Goal: Information Seeking & Learning: Compare options

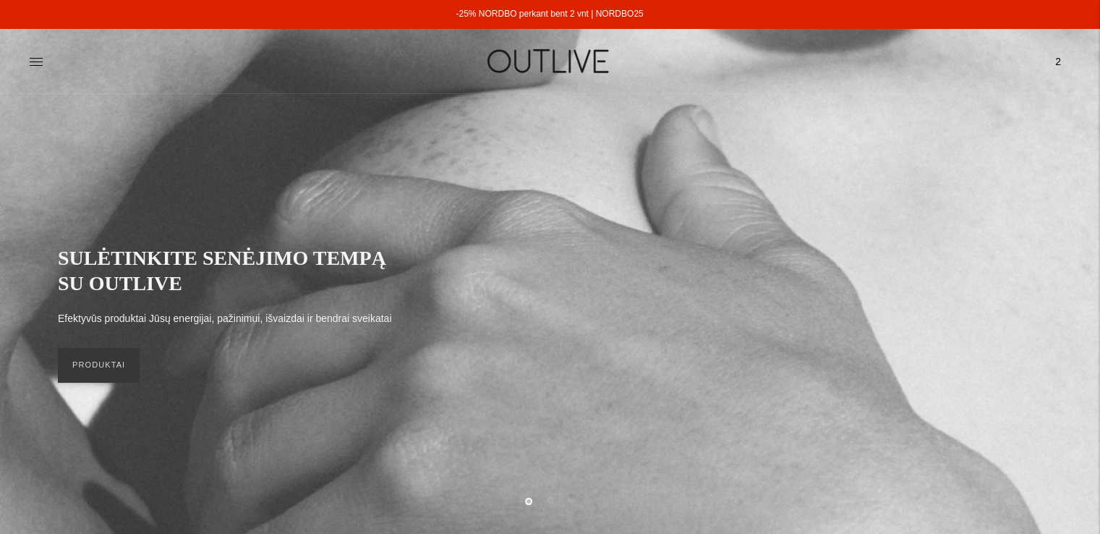
click at [1054, 59] on span "2" at bounding box center [1058, 61] width 20 height 20
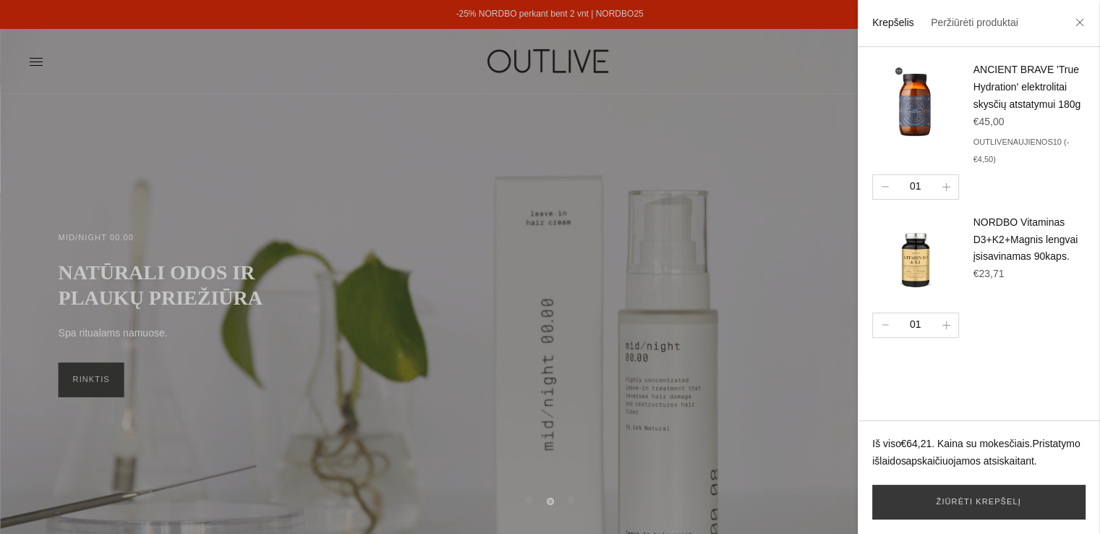
click at [1043, 114] on h4 "ANCIENT BRAVE 'True Hydration' elektrolitai skysčių atstatymui 180g" at bounding box center [1029, 87] width 112 height 52
click at [968, 495] on link "Žiūrėti krepšelį" at bounding box center [978, 502] width 213 height 35
click at [1081, 21] on icon at bounding box center [1079, 22] width 9 height 9
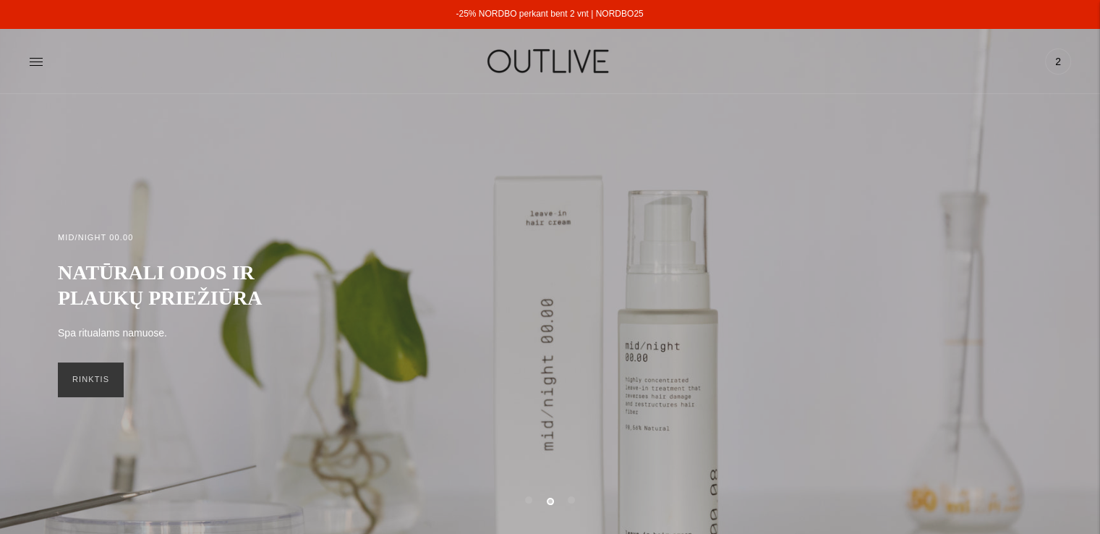
click at [793, 195] on div "MID/NIGHT 00.00 NATŪRALI ODOS IR PLAUKŲ PRIEŽIŪRA Spa ritualams namuose. RINKTIS" at bounding box center [550, 314] width 1100 height 265
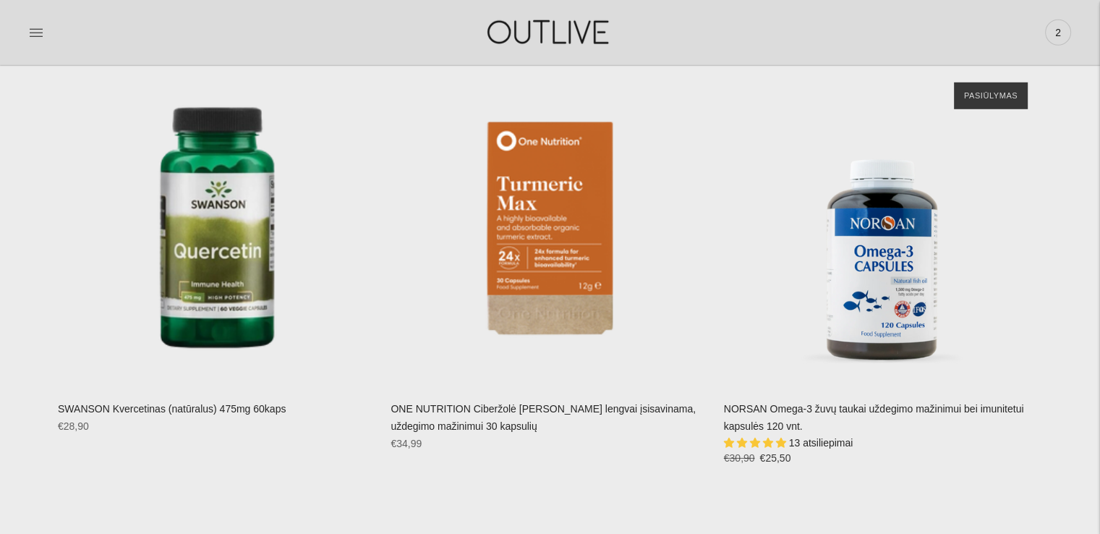
scroll to position [4412, 0]
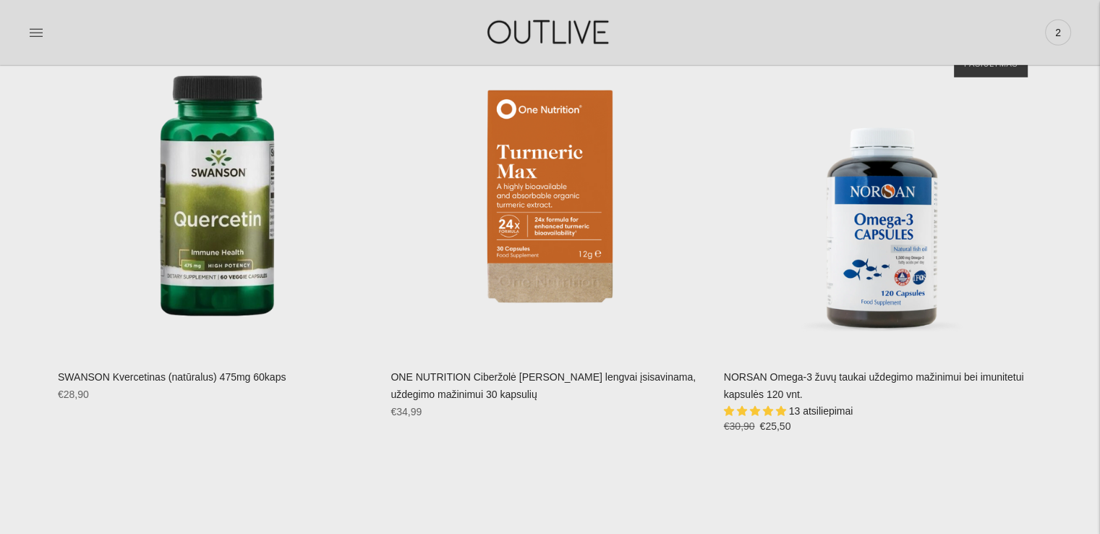
click at [934, 378] on link "NORSAN Omega-3 žuvų taukai uždegimo mažinimui bei imunitetui kapsulės 120 vnt." at bounding box center [874, 385] width 300 height 29
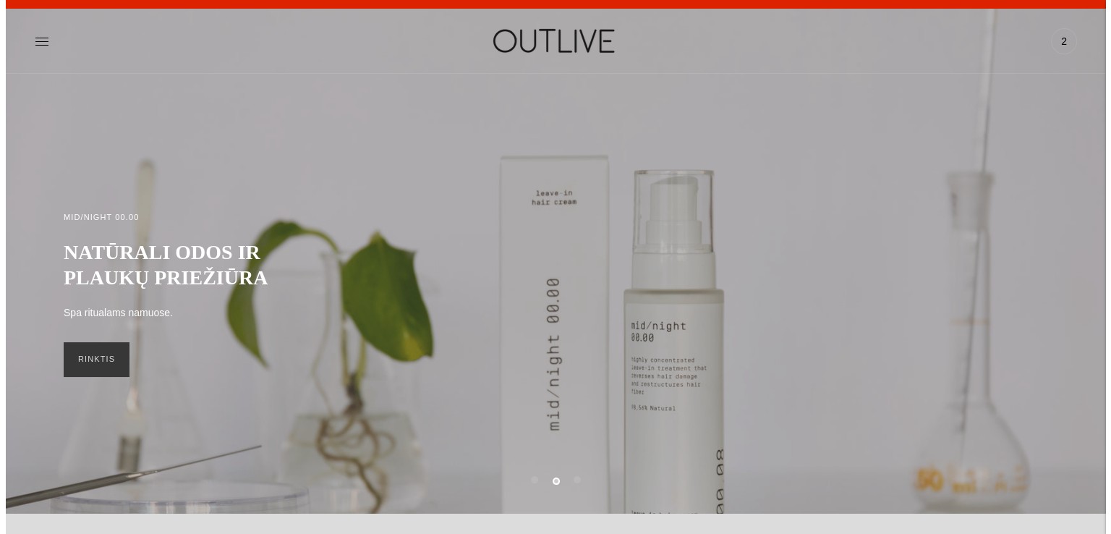
scroll to position [0, 0]
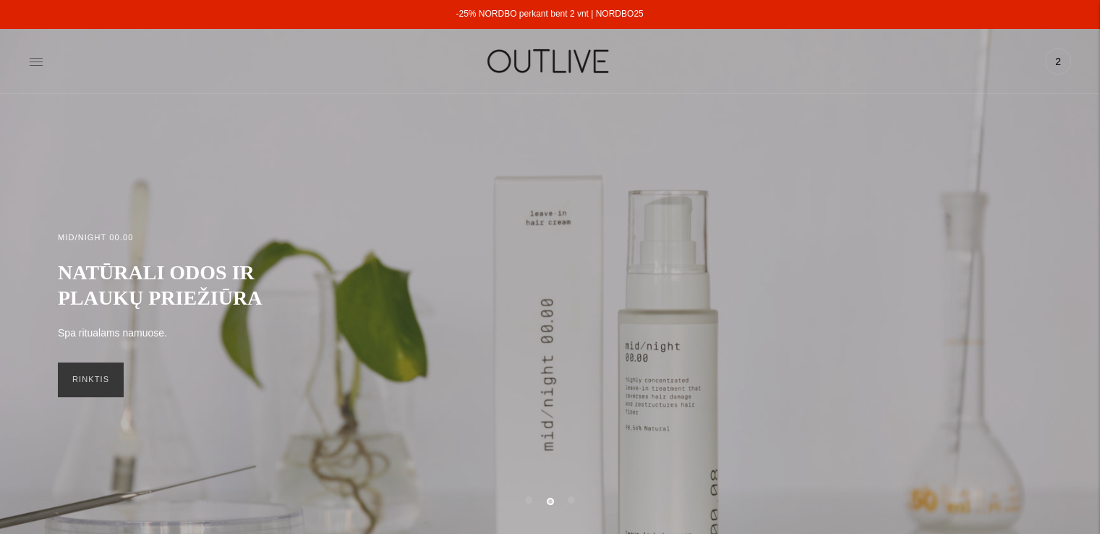
click at [35, 61] on icon at bounding box center [36, 61] width 14 height 14
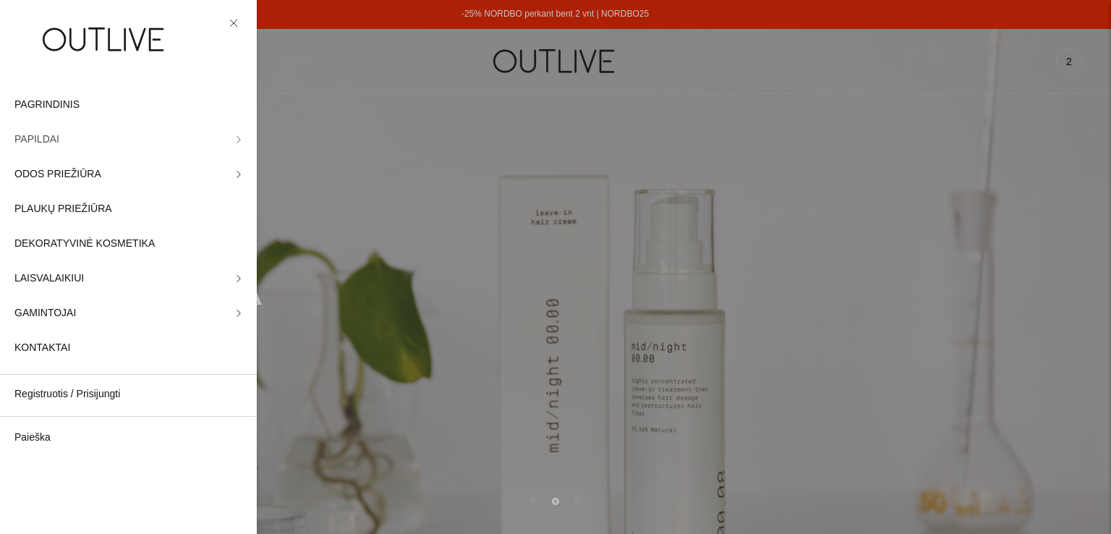
click at [41, 141] on span "PAPILDAI" at bounding box center [36, 139] width 45 height 17
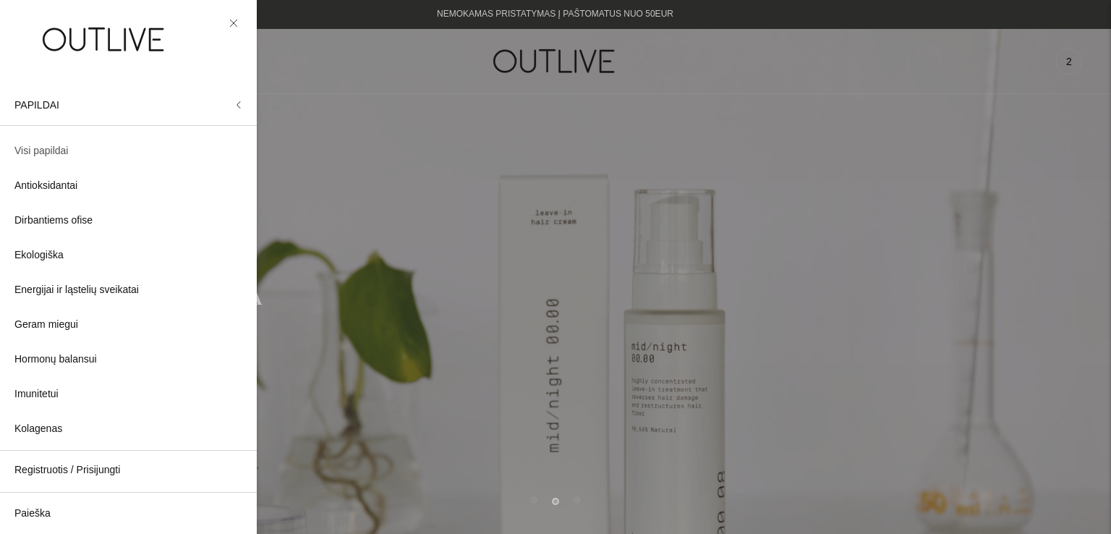
click at [37, 155] on span "Visi papildai" at bounding box center [41, 150] width 54 height 17
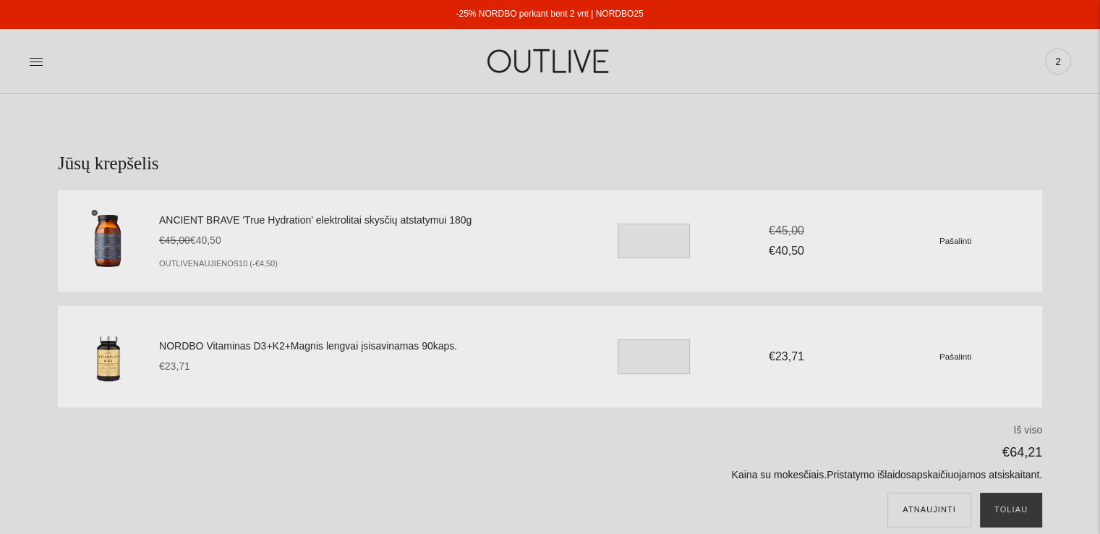
click at [955, 241] on small "Pašalinti" at bounding box center [956, 240] width 32 height 9
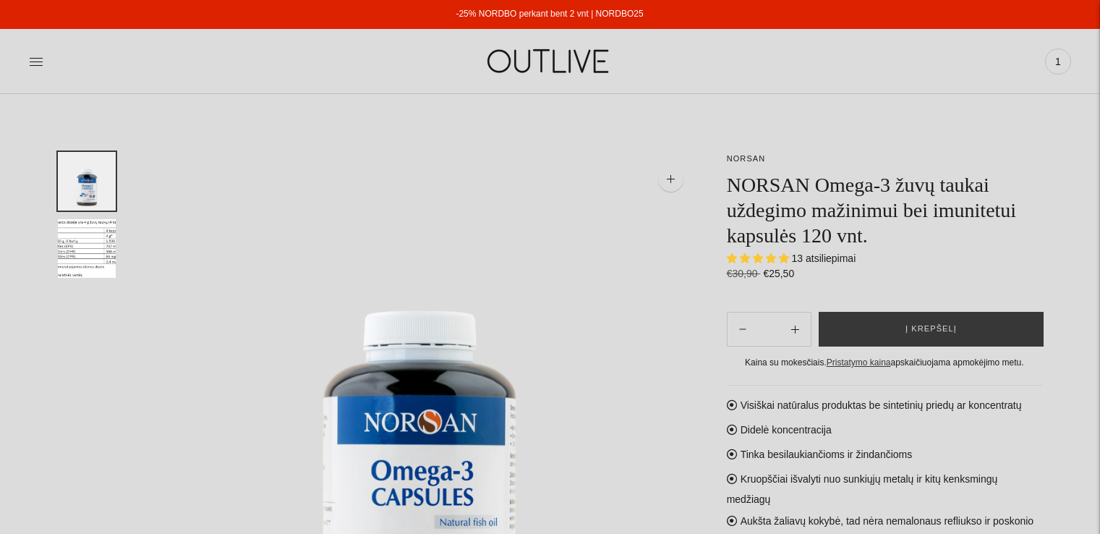
select select "**********"
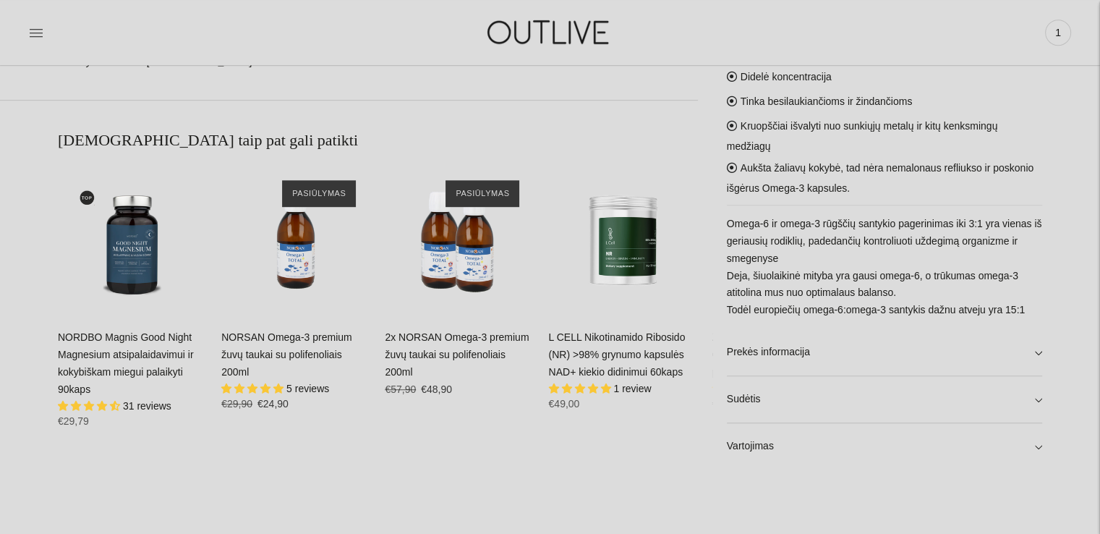
scroll to position [940, 0]
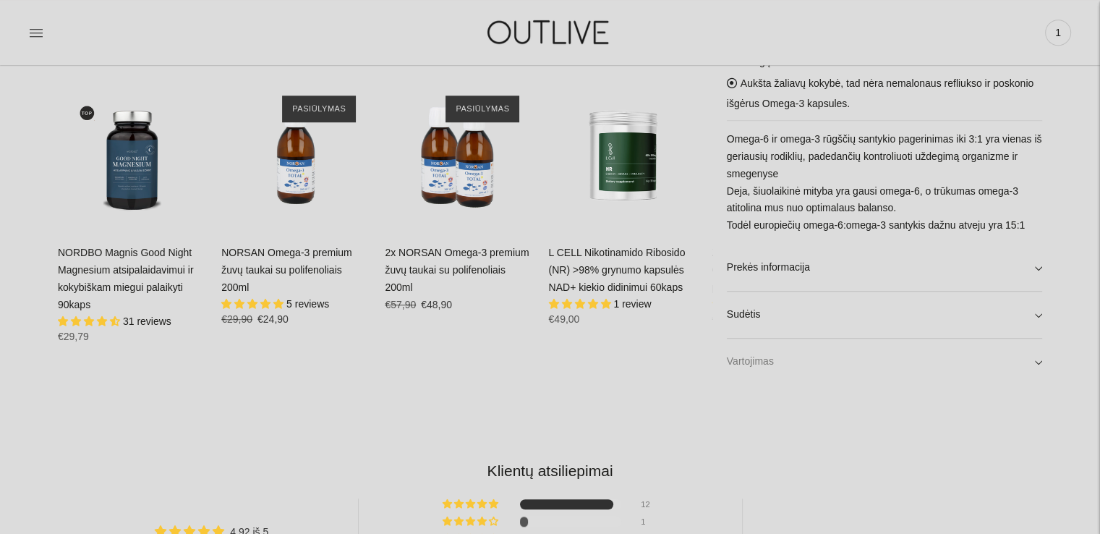
click at [787, 365] on link "Vartojimas" at bounding box center [884, 361] width 315 height 46
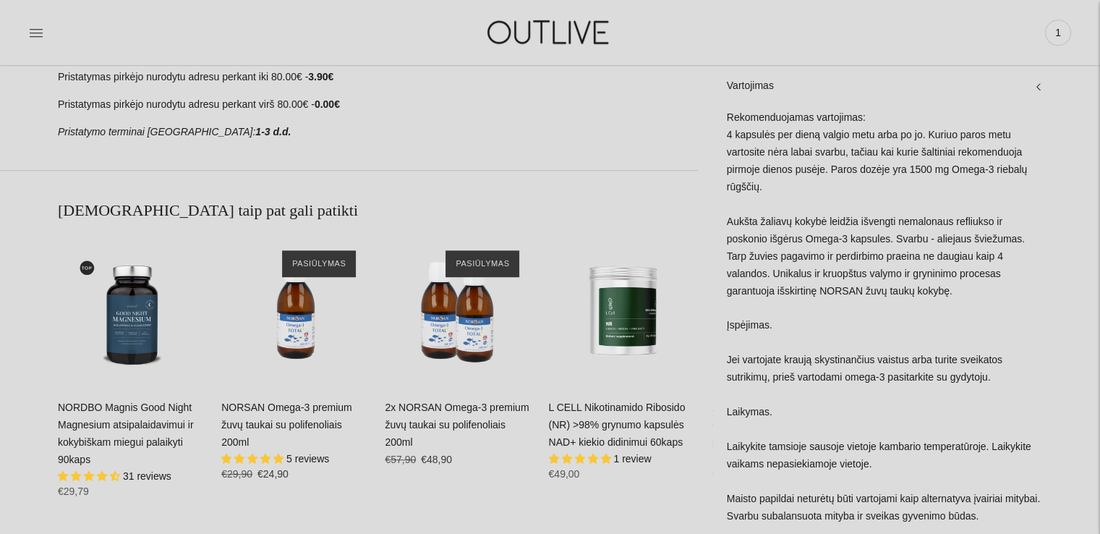
scroll to position [868, 0]
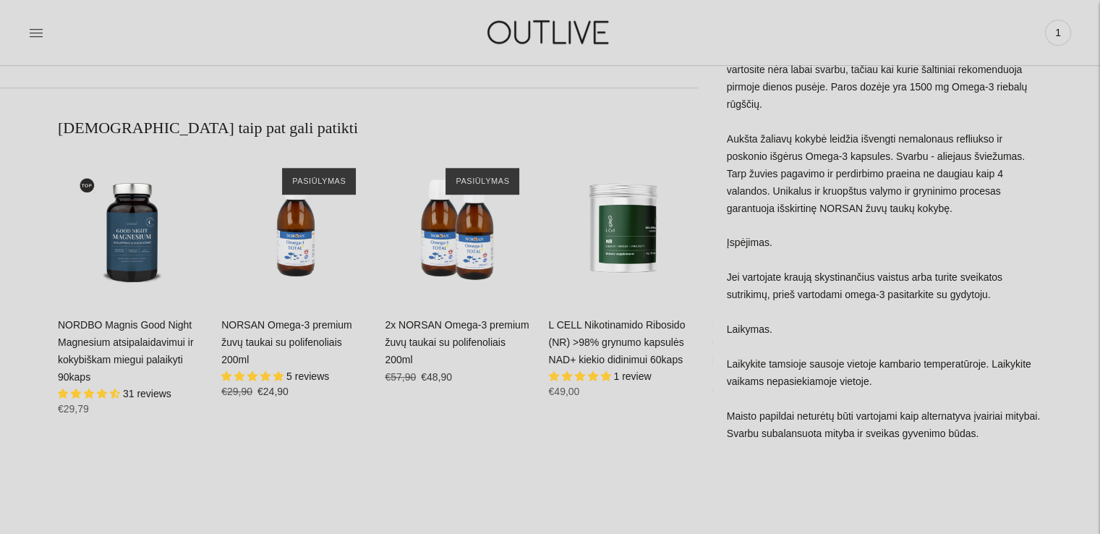
click at [297, 355] on div "NORSAN Omega-3 premium žuvų taukai su polifenoliais 200ml 5 reviews Regular pri…" at bounding box center [295, 364] width 149 height 94
click at [299, 346] on link "NORSAN Omega-3 premium žuvų taukai su polifenoliais 200ml" at bounding box center [286, 342] width 131 height 46
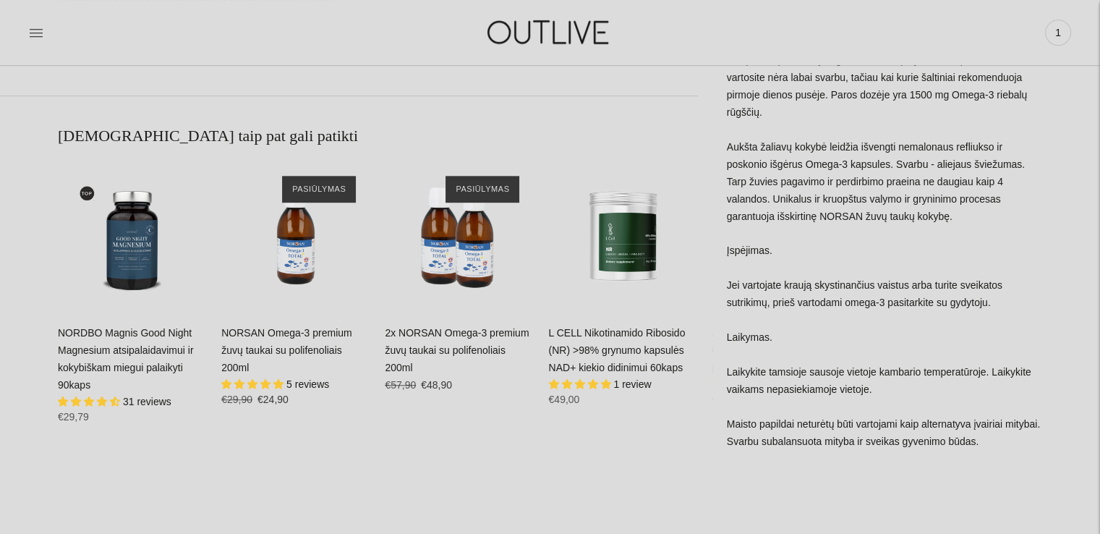
click at [150, 372] on link "NORDBO Magnis Good Night Magnesium atsipalaidavimui ir kokybiškam miegui palaik…" at bounding box center [126, 359] width 136 height 64
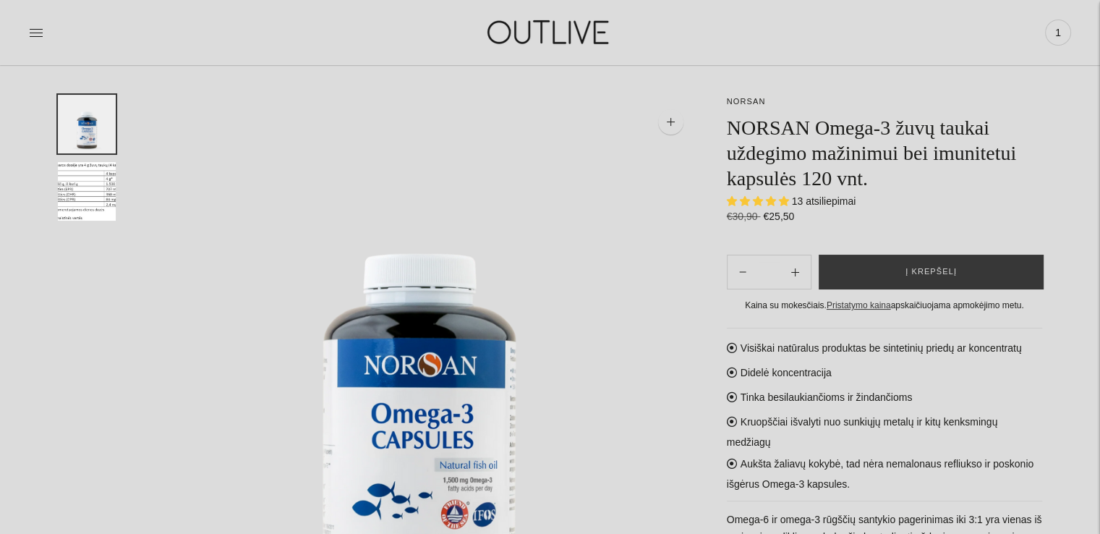
scroll to position [0, 0]
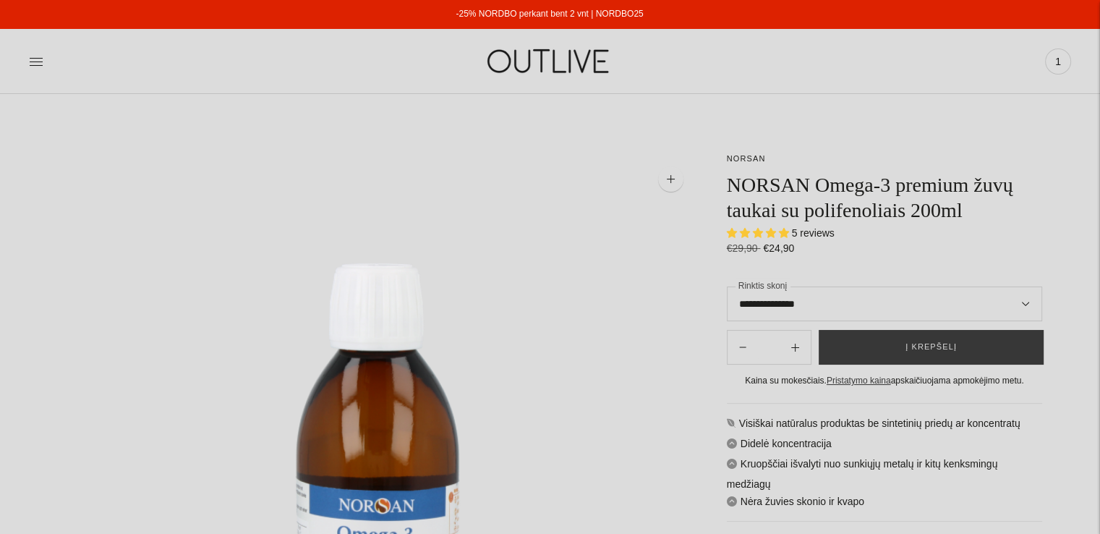
select select "**********"
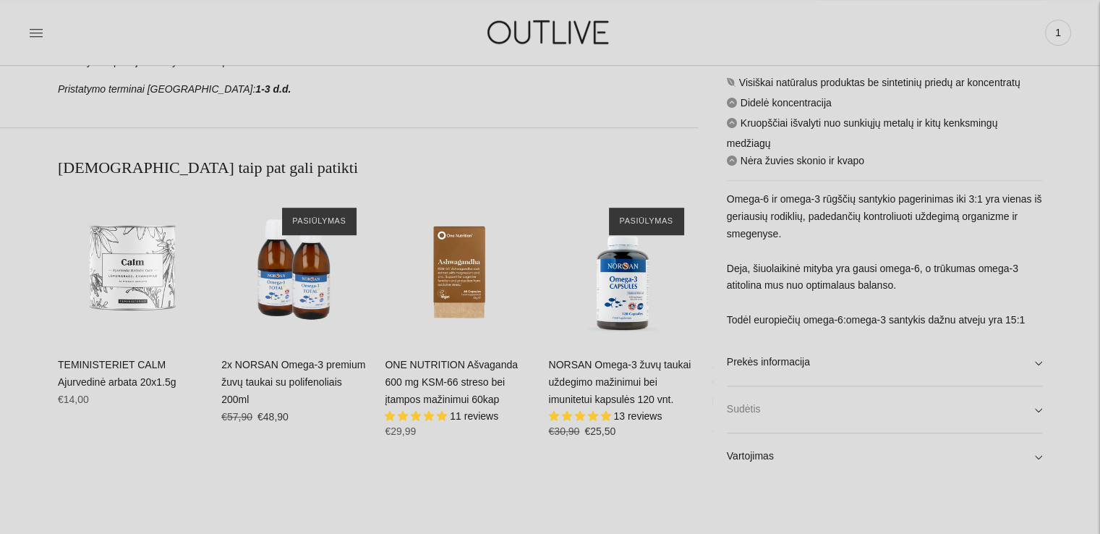
scroll to position [940, 0]
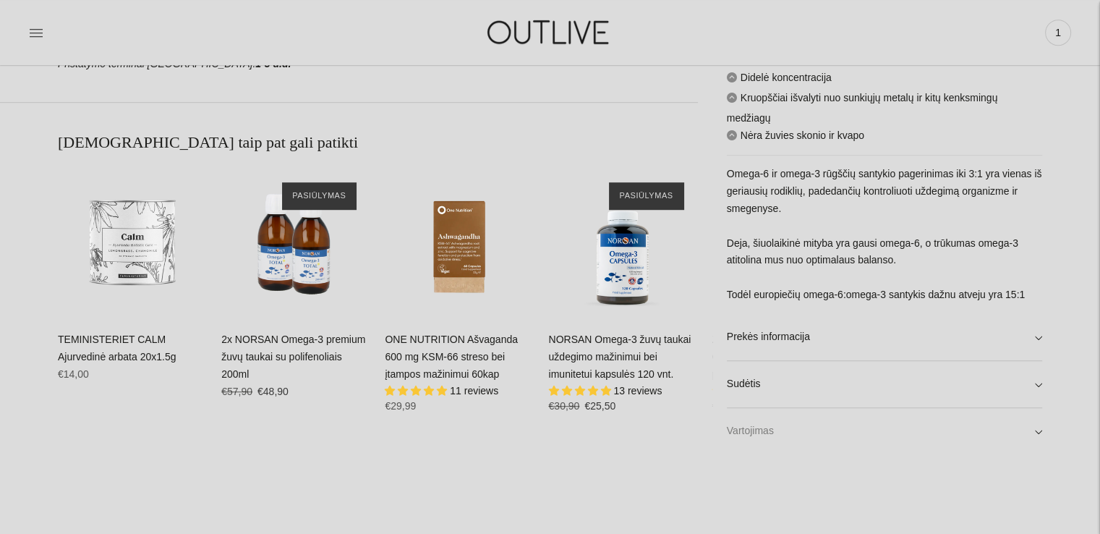
click at [766, 433] on link "Vartojimas" at bounding box center [884, 431] width 315 height 46
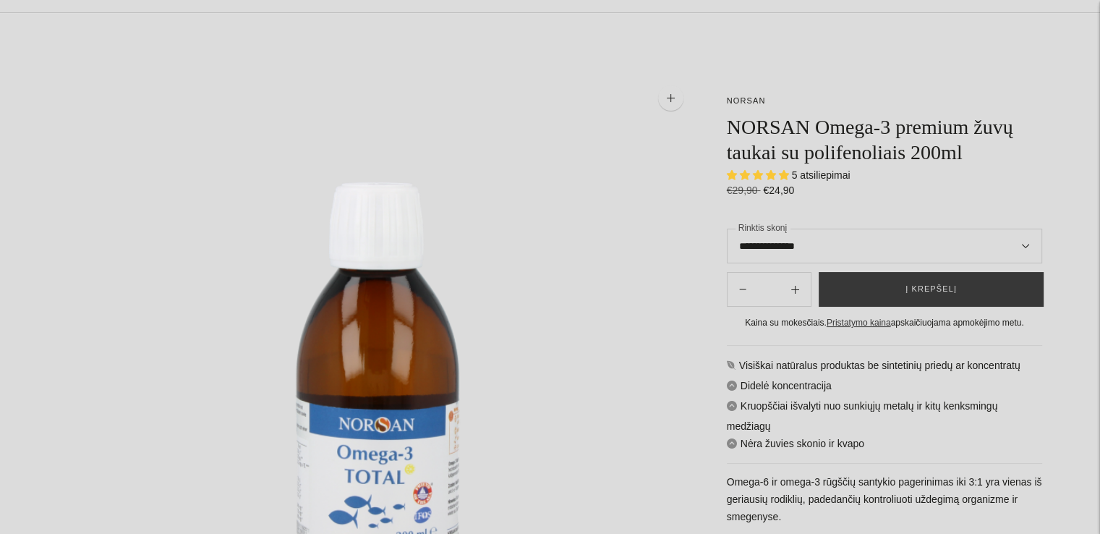
scroll to position [0, 0]
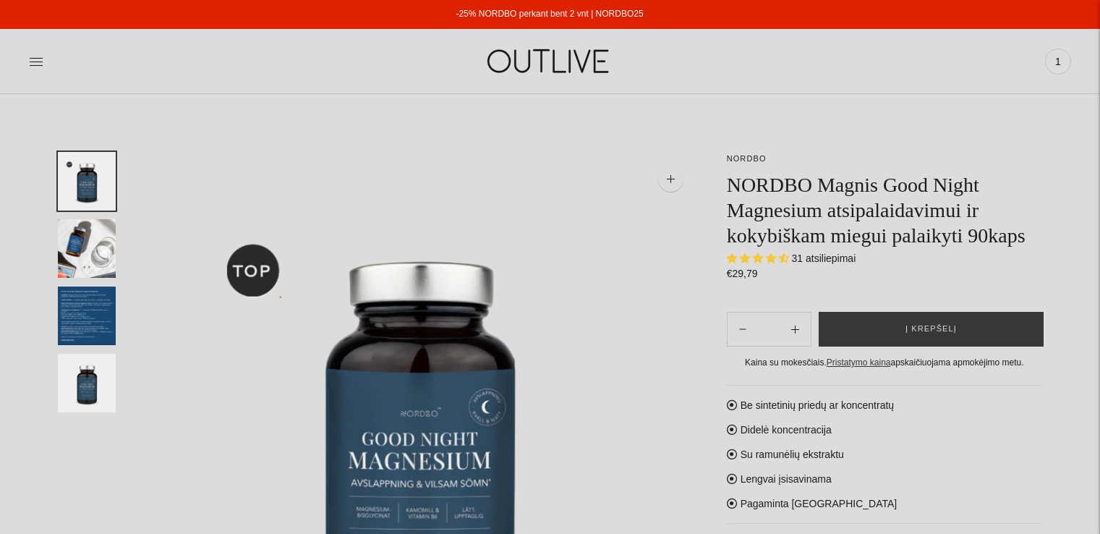
select select "**********"
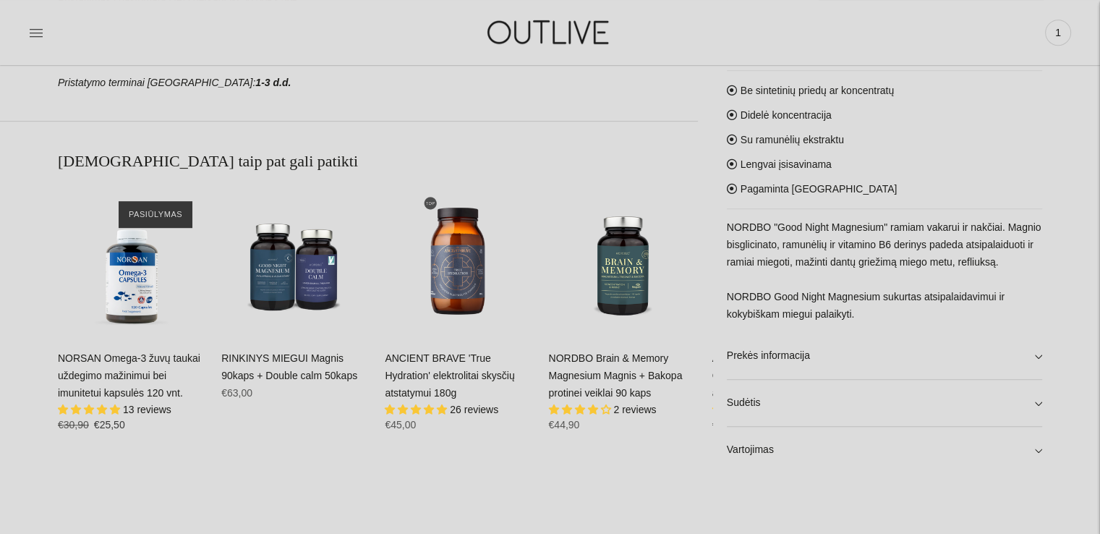
scroll to position [868, 0]
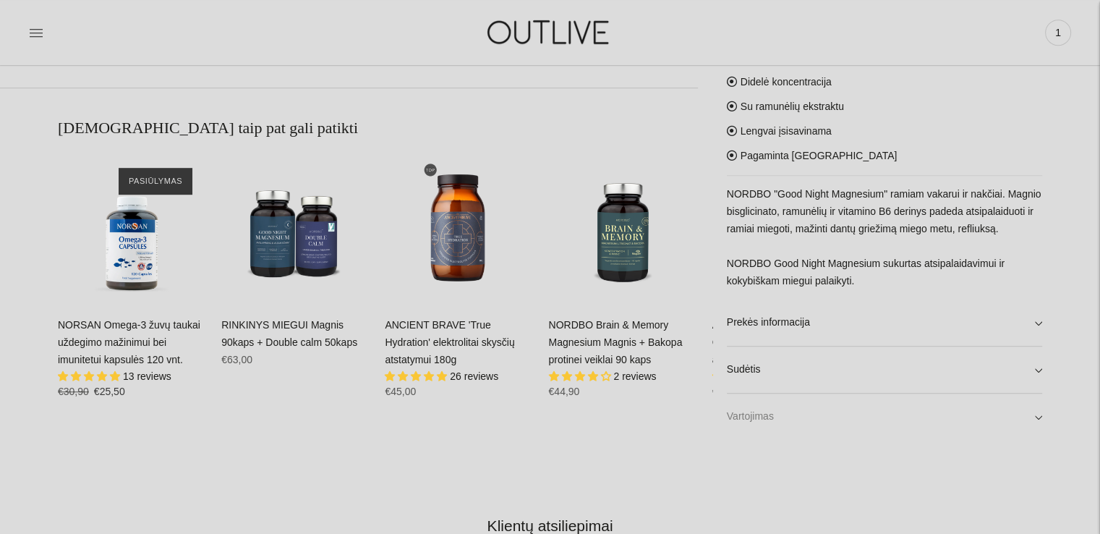
click at [755, 418] on link "Vartojimas" at bounding box center [884, 416] width 315 height 46
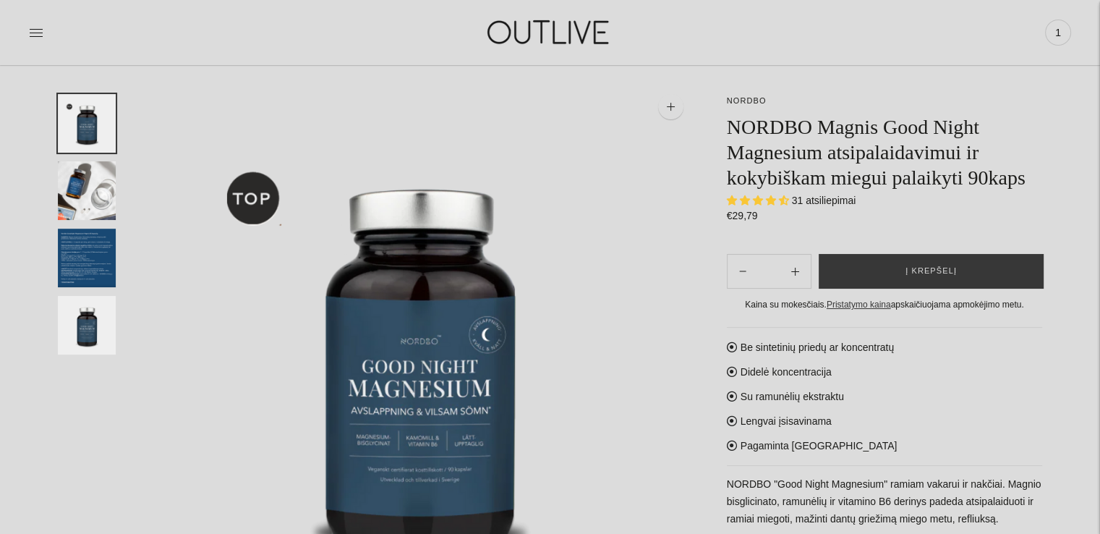
scroll to position [0, 0]
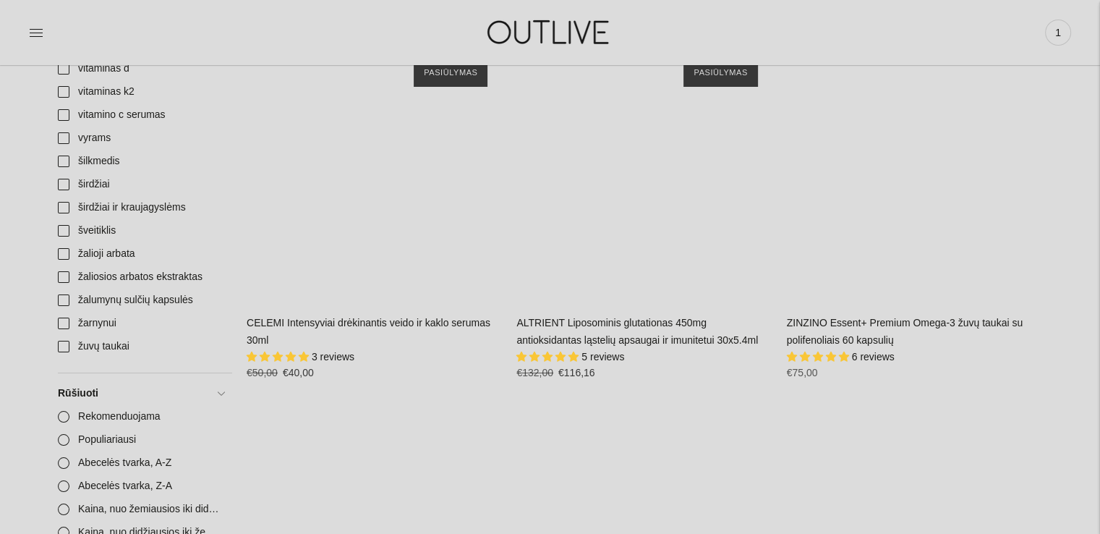
scroll to position [5497, 0]
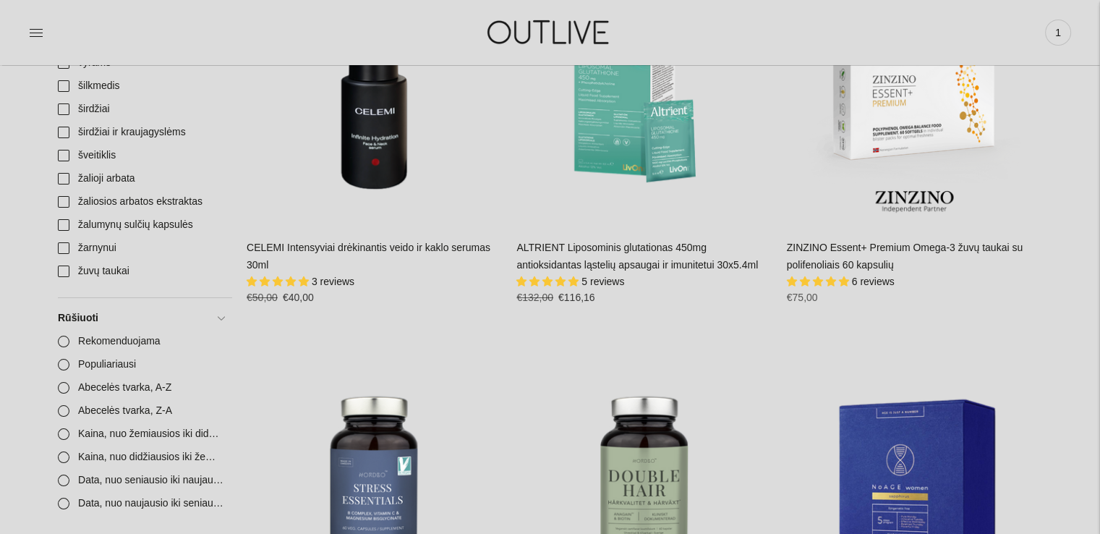
click at [851, 247] on link "ZINZINO Essent+ Premium Omega-3 žuvų taukai su polifenoliais 60 kapsulių" at bounding box center [905, 256] width 236 height 29
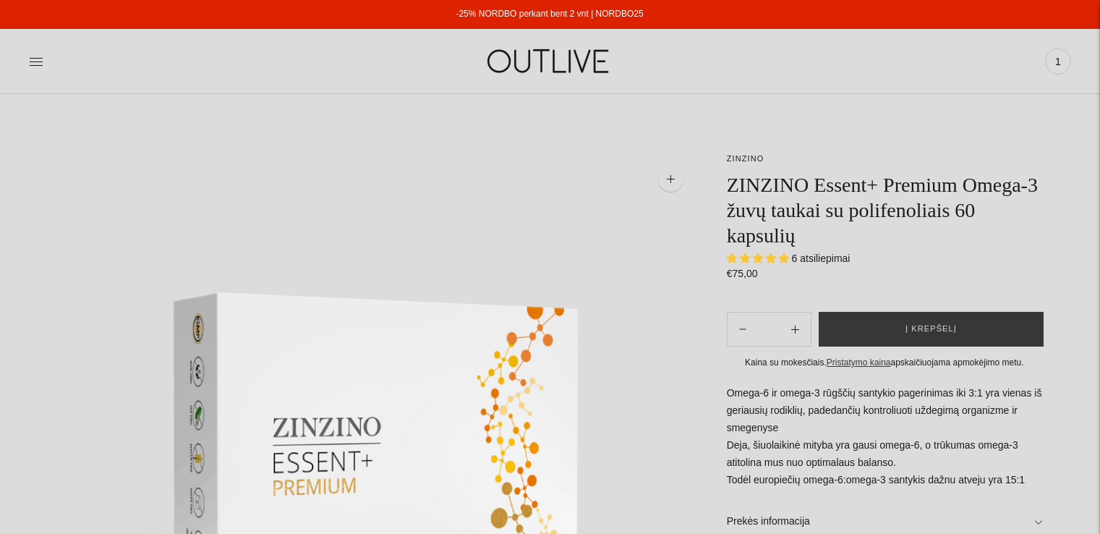
select select "**********"
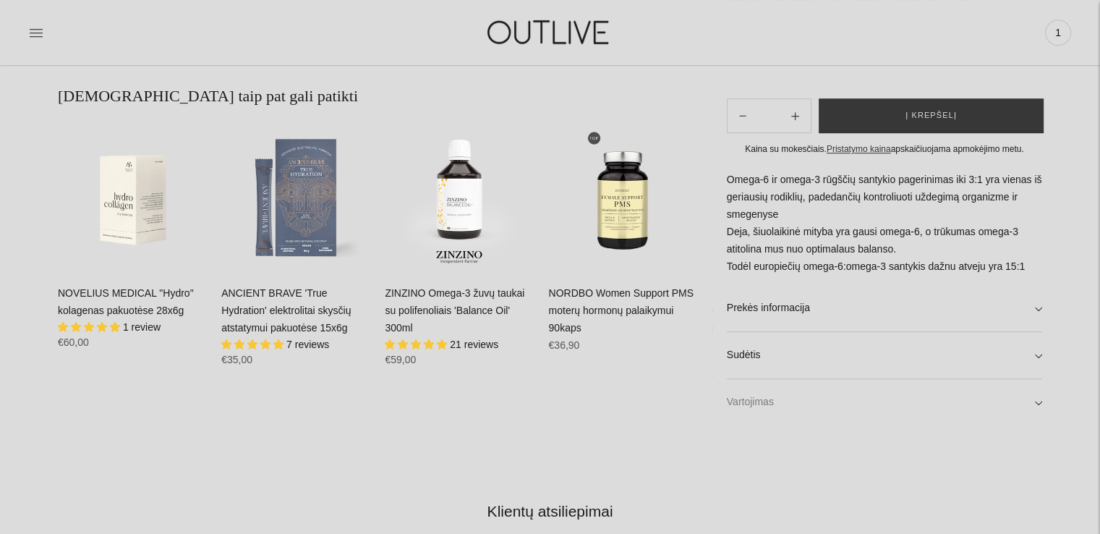
scroll to position [1013, 0]
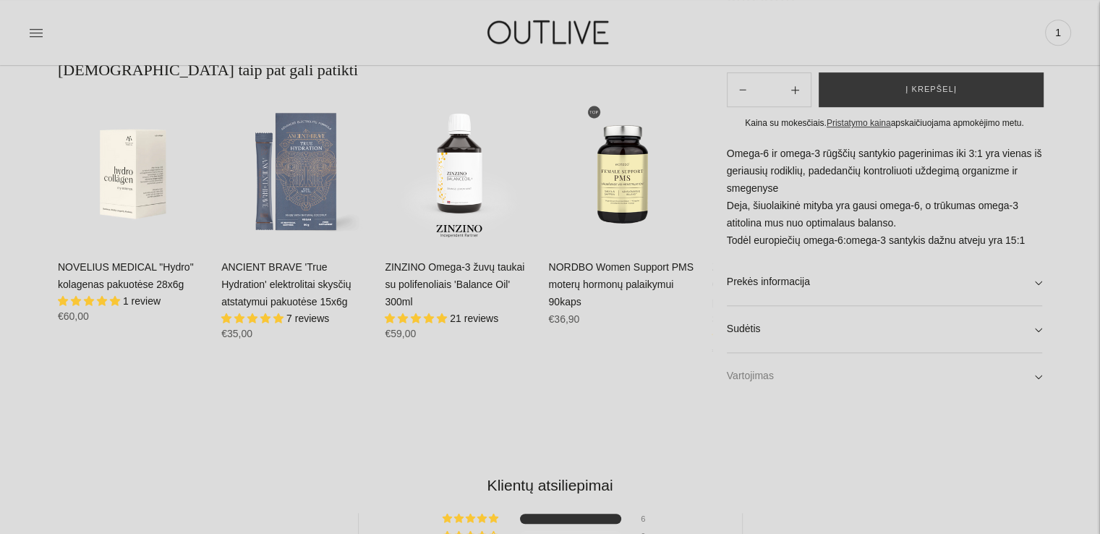
click at [760, 380] on link "Vartojimas" at bounding box center [884, 376] width 315 height 46
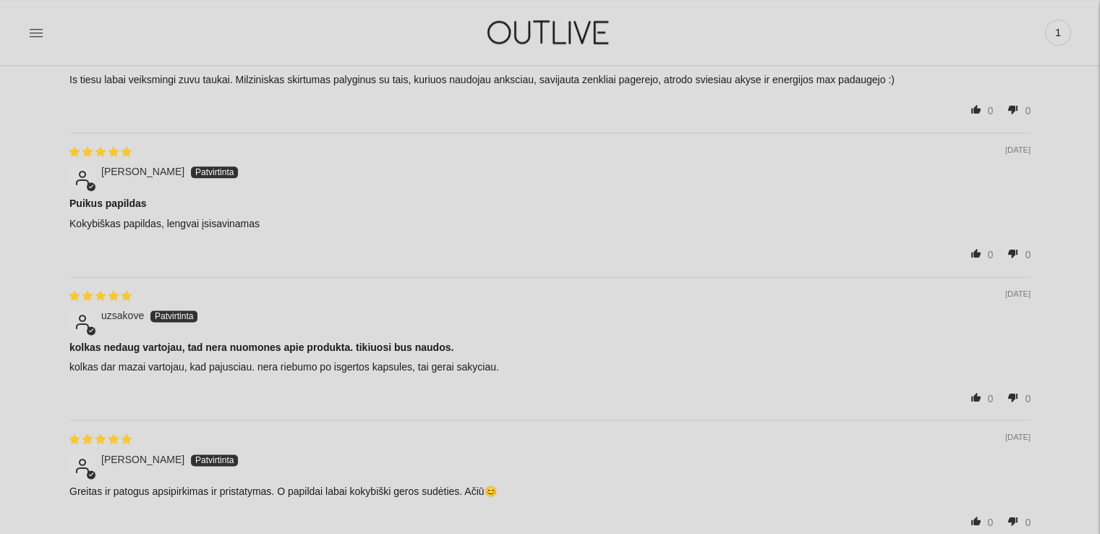
scroll to position [2025, 0]
